Goal: Information Seeking & Learning: Learn about a topic

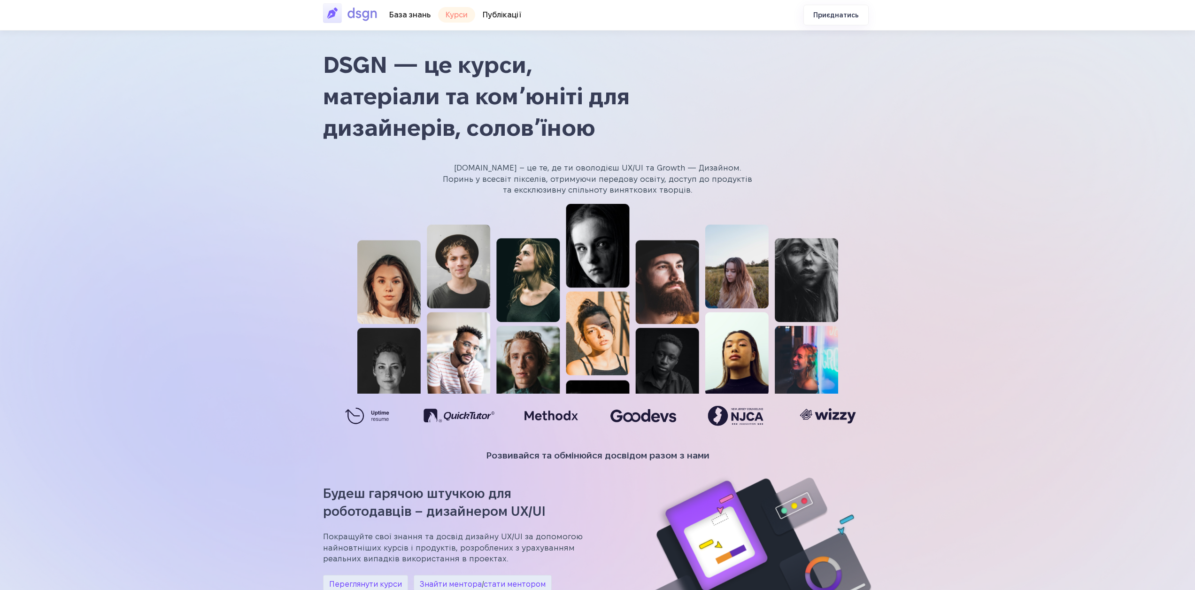
click at [450, 14] on link "Курси" at bounding box center [456, 14] width 37 height 15
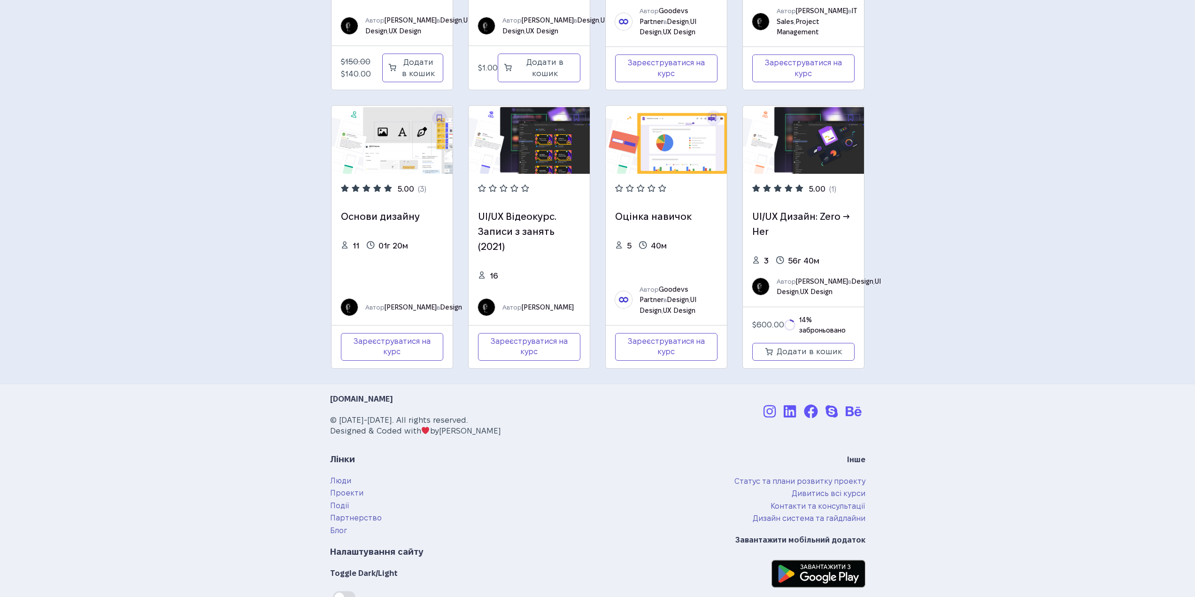
scroll to position [278, 0]
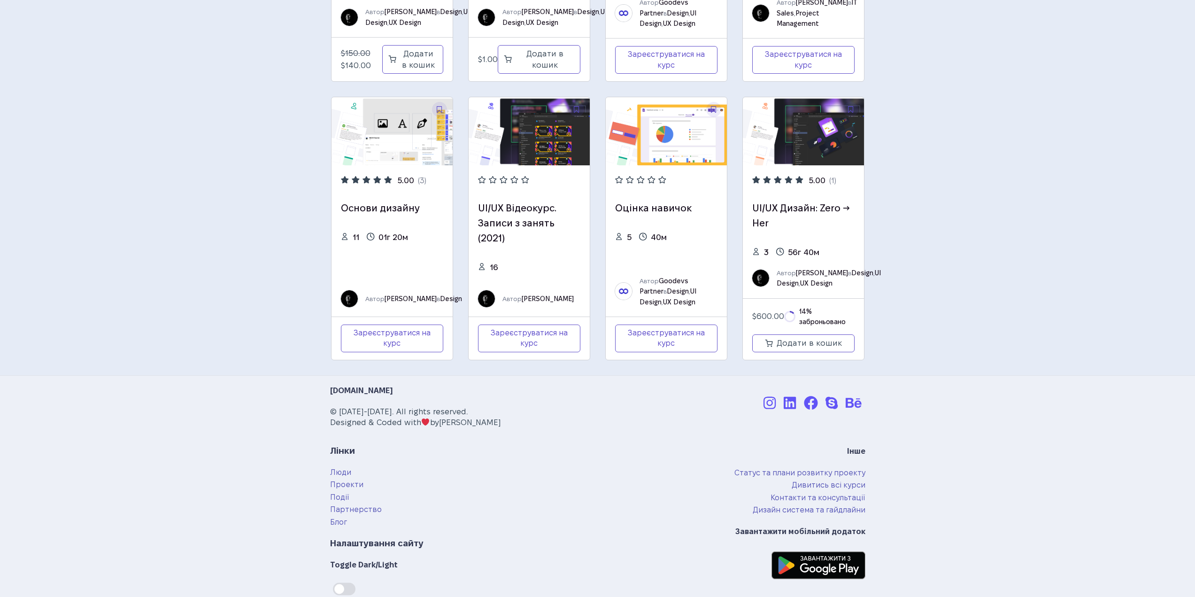
click at [521, 184] on div "UI/UX Відеокурс. Записи з занять (2021) 16 Автор Сергій Головашкін" at bounding box center [529, 240] width 121 height 151
click at [526, 134] on img at bounding box center [529, 131] width 121 height 68
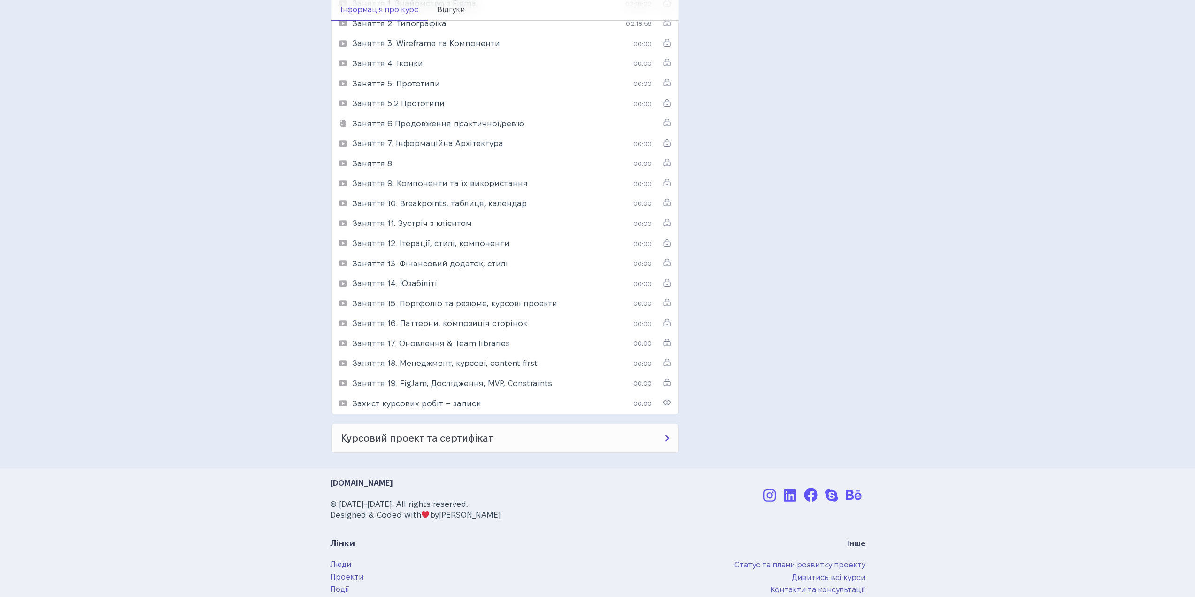
scroll to position [564, 0]
